Goal: Task Accomplishment & Management: Manage account settings

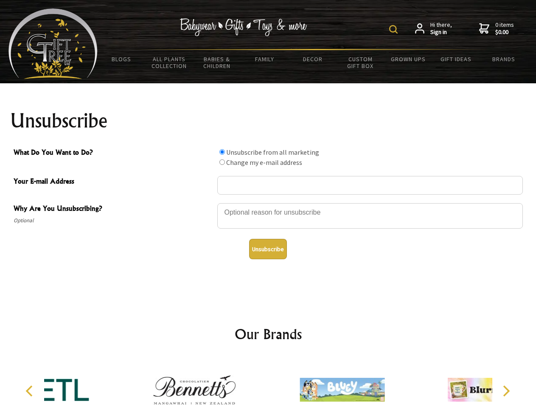
click at [395, 29] on img at bounding box center [393, 29] width 8 height 8
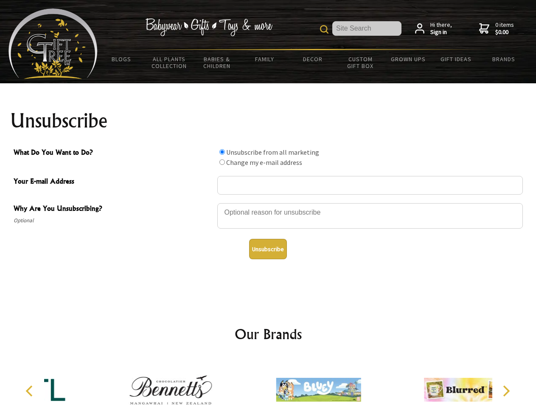
click at [268, 203] on div at bounding box center [370, 217] width 306 height 30
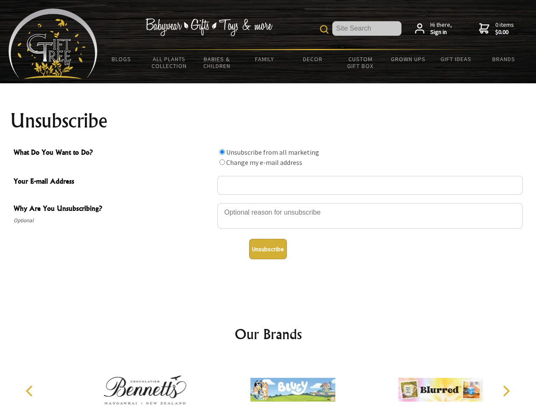
click at [222, 152] on input "What Do You Want to Do?" at bounding box center [223, 152] width 6 height 6
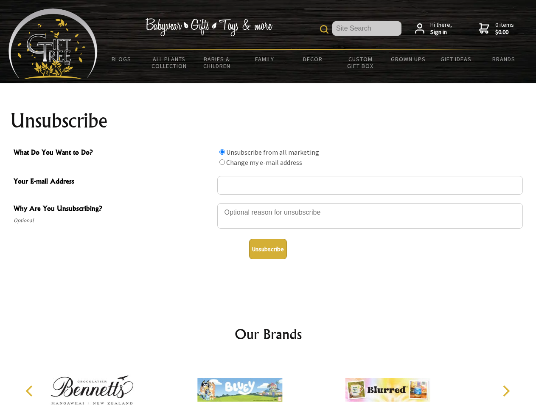
click at [222, 162] on input "What Do You Want to Do?" at bounding box center [223, 162] width 6 height 6
radio input "true"
click at [268, 249] on button "Unsubscribe" at bounding box center [268, 249] width 38 height 20
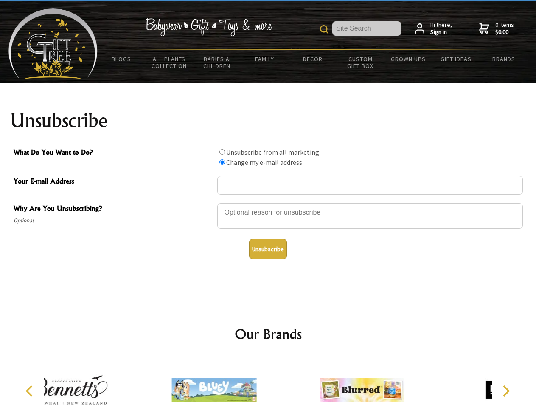
click at [288, 383] on div at bounding box center [362, 390] width 148 height 66
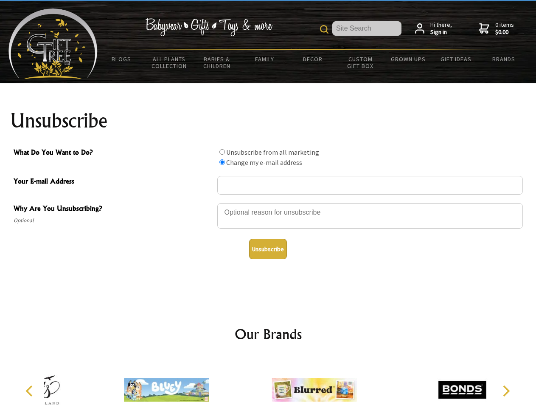
click at [31, 391] on icon "Previous" at bounding box center [30, 390] width 11 height 11
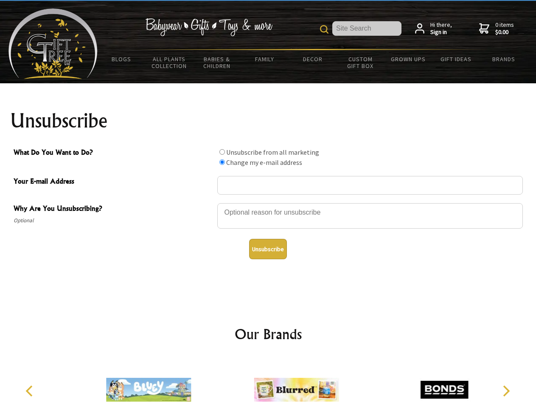
click at [506, 391] on icon "Next" at bounding box center [505, 390] width 11 height 11
